Goal: Transaction & Acquisition: Purchase product/service

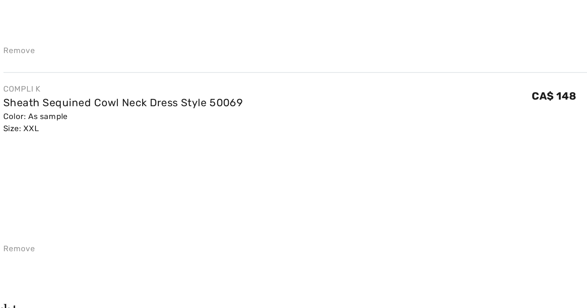
scroll to position [42, 0]
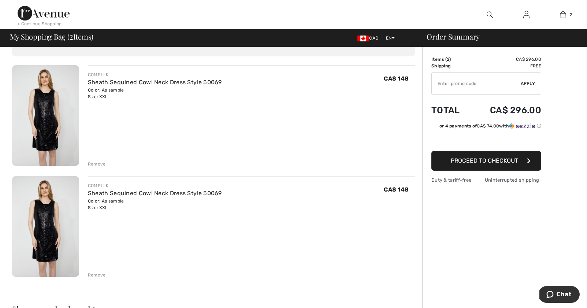
click at [93, 272] on div "Remove" at bounding box center [97, 275] width 18 height 7
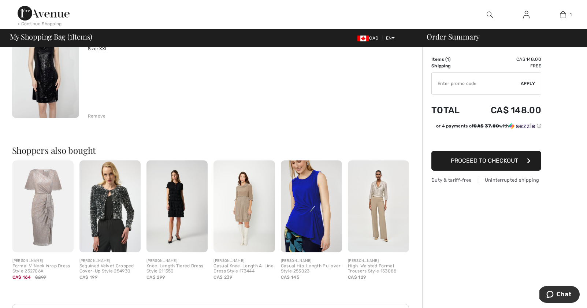
scroll to position [0, 0]
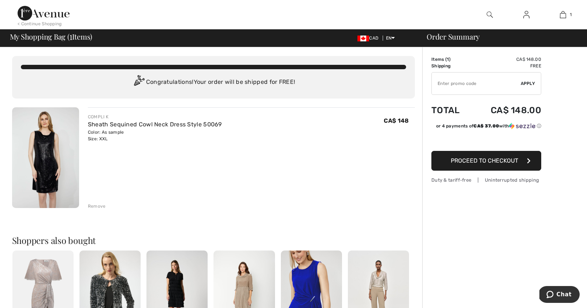
click at [491, 12] on img at bounding box center [490, 14] width 6 height 9
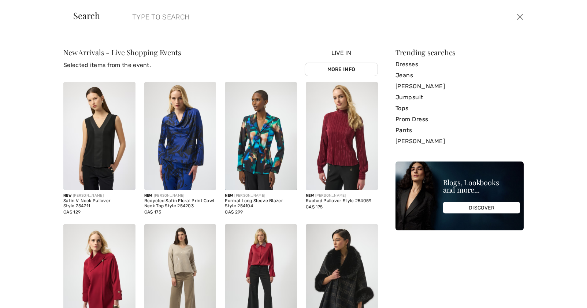
click at [181, 14] on input "search" at bounding box center [272, 17] width 291 height 22
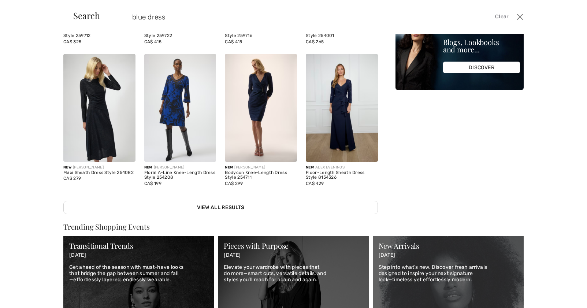
scroll to position [167, 0]
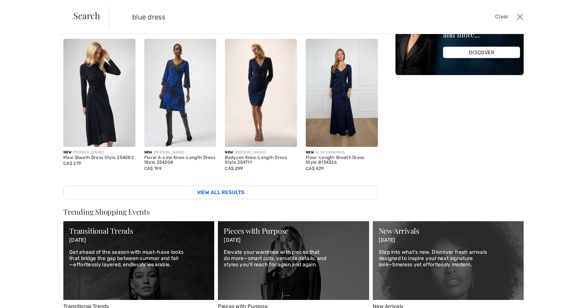
type input "blue dress"
click at [216, 192] on link "View All Results" at bounding box center [220, 193] width 315 height 14
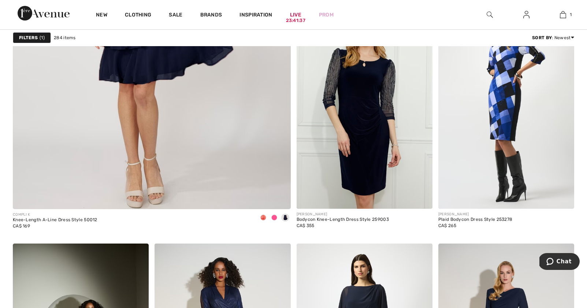
scroll to position [2216, 0]
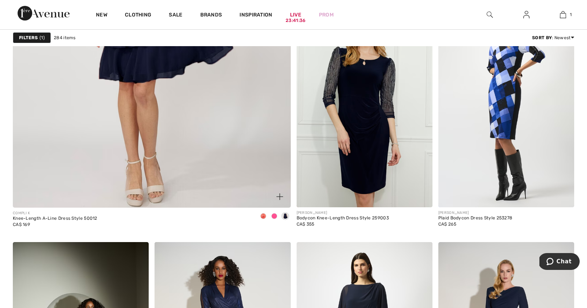
click at [263, 213] on span at bounding box center [263, 216] width 6 height 6
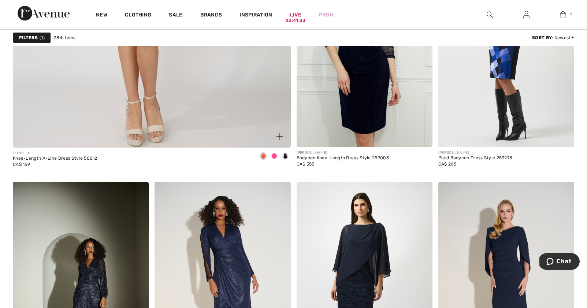
scroll to position [2280, 0]
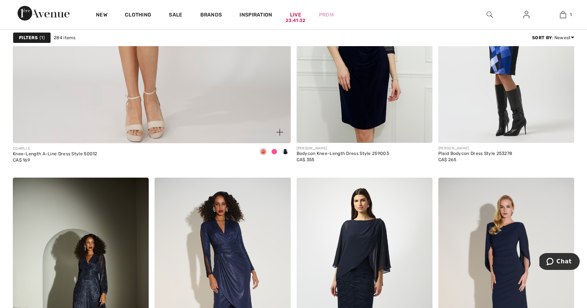
click at [274, 149] on span at bounding box center [274, 152] width 6 height 6
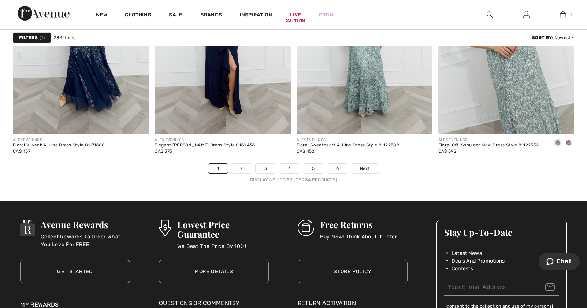
scroll to position [3574, 0]
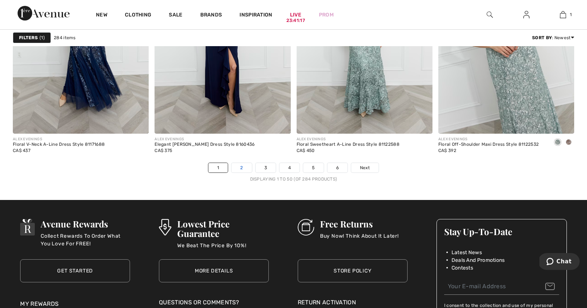
click at [247, 163] on link "2" at bounding box center [241, 168] width 20 height 10
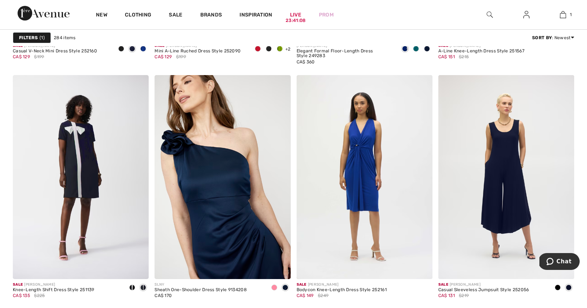
scroll to position [750, 0]
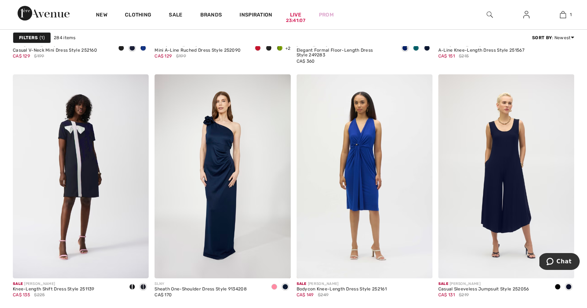
click at [41, 38] on span "1" at bounding box center [42, 37] width 5 height 7
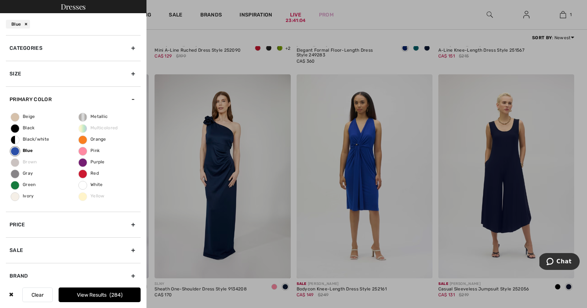
click at [133, 67] on div "Size" at bounding box center [73, 74] width 135 height 26
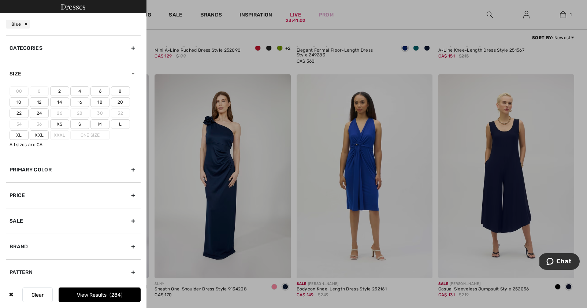
click at [120, 97] on label "20" at bounding box center [120, 102] width 19 height 10
click at [0, 0] on input"] "20" at bounding box center [0, 0] width 0 height 0
click at [100, 97] on label "18" at bounding box center [99, 102] width 19 height 10
click at [0, 0] on input"] "18" at bounding box center [0, 0] width 0 height 0
click at [41, 130] on label "Xxl" at bounding box center [39, 135] width 19 height 10
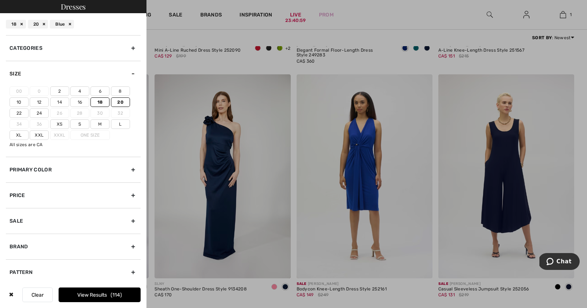
click at [0, 0] on input"] "Xxl" at bounding box center [0, 0] width 0 height 0
click at [100, 299] on button "View Results 123" at bounding box center [100, 294] width 82 height 15
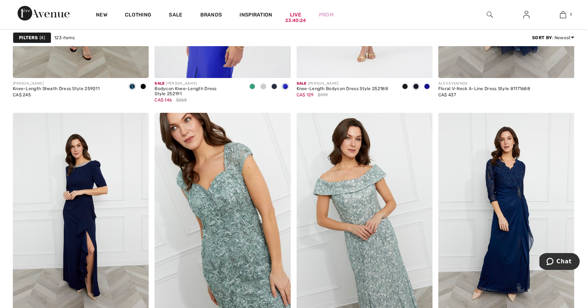
scroll to position [2586, 0]
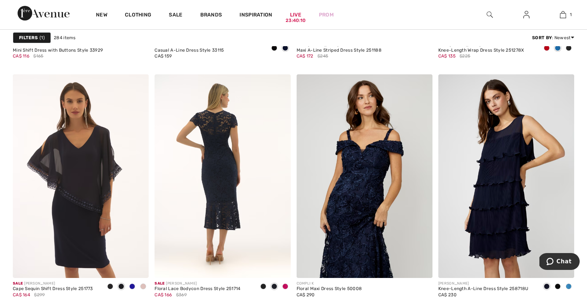
scroll to position [1558, 0]
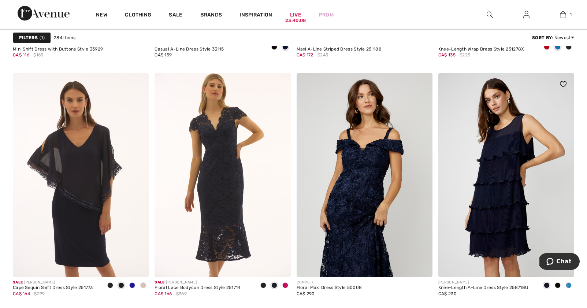
click at [567, 282] on span at bounding box center [569, 285] width 6 height 6
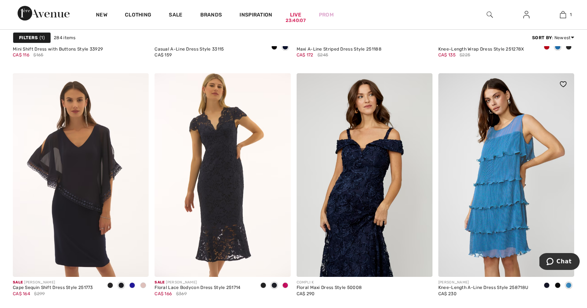
click at [516, 216] on img at bounding box center [506, 175] width 136 height 204
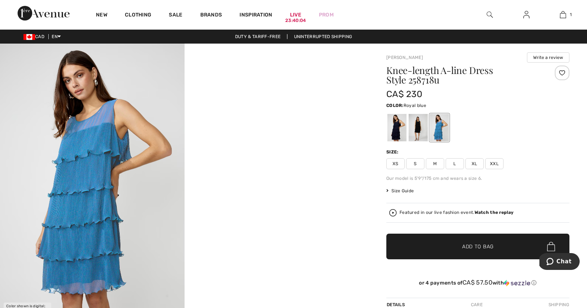
click at [488, 162] on span "XXL" at bounding box center [494, 163] width 18 height 11
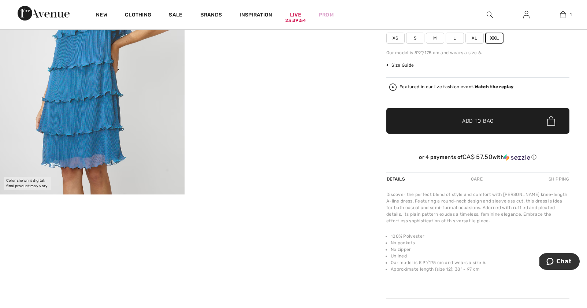
scroll to position [126, 0]
click at [458, 117] on span "✔ Added to Bag" at bounding box center [466, 121] width 45 height 8
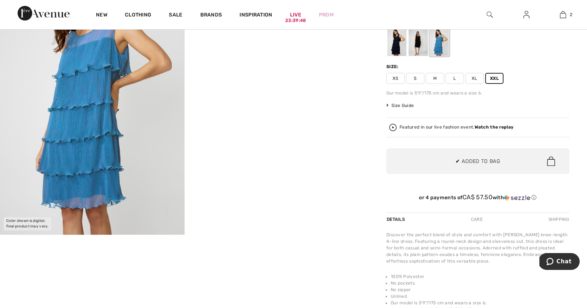
scroll to position [82, 0]
